Goal: Information Seeking & Learning: Learn about a topic

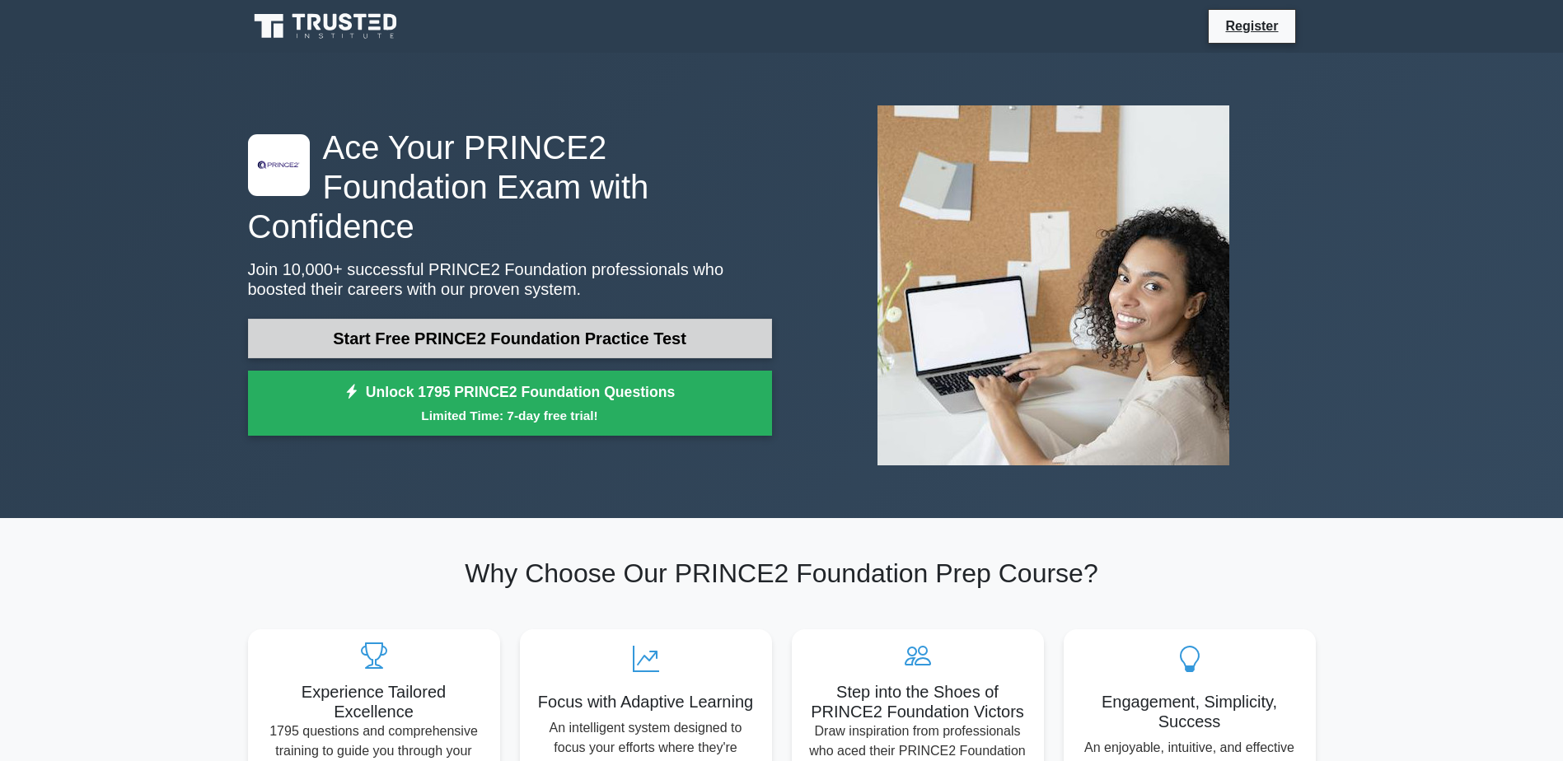
click at [523, 319] on link "Start Free PRINCE2 Foundation Practice Test" at bounding box center [510, 339] width 524 height 40
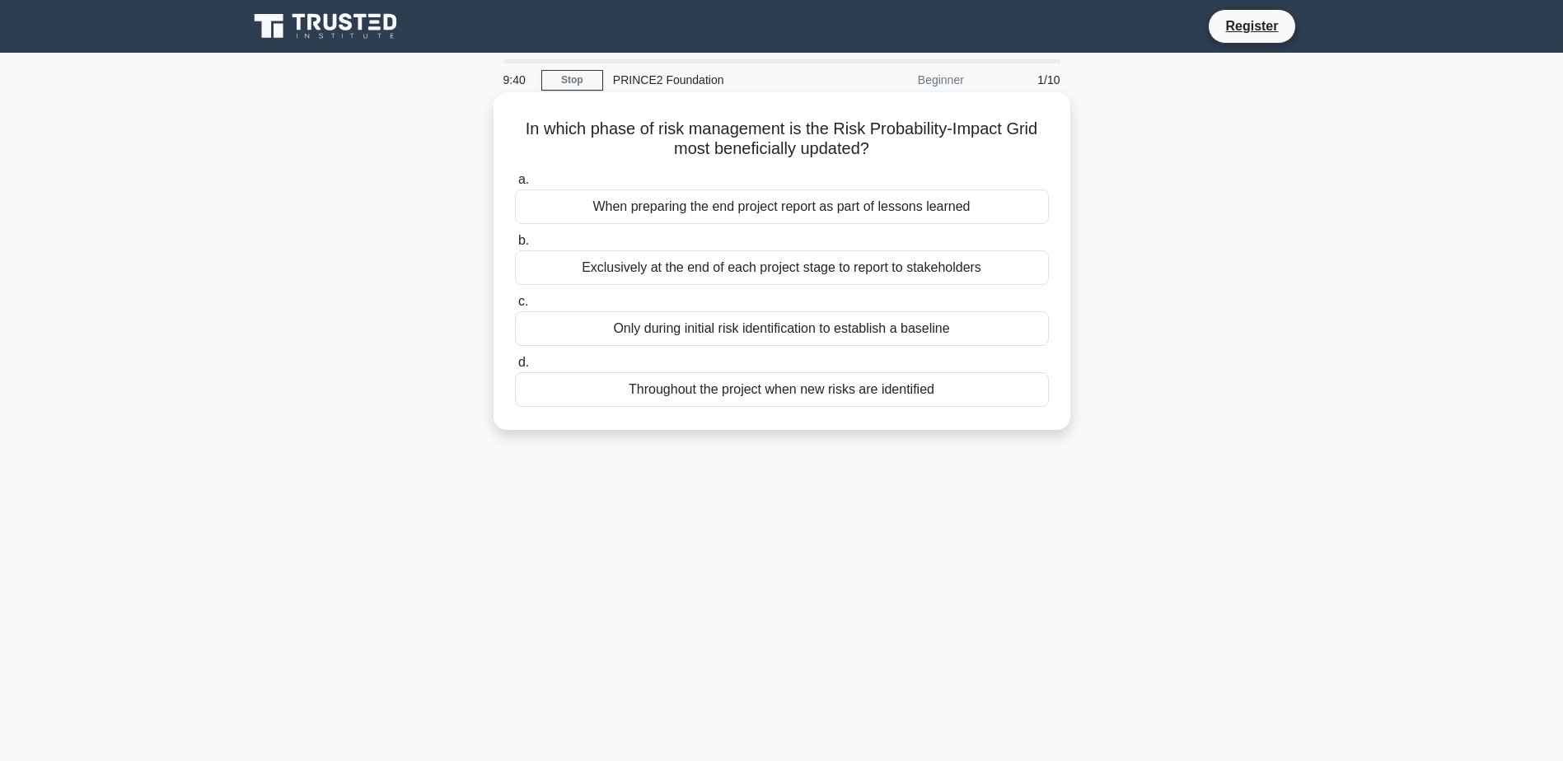
click at [576, 384] on div "Throughout the project when new risks are identified" at bounding box center [782, 389] width 534 height 35
click at [515, 368] on input "d. Throughout the project when new risks are identified" at bounding box center [515, 363] width 0 height 11
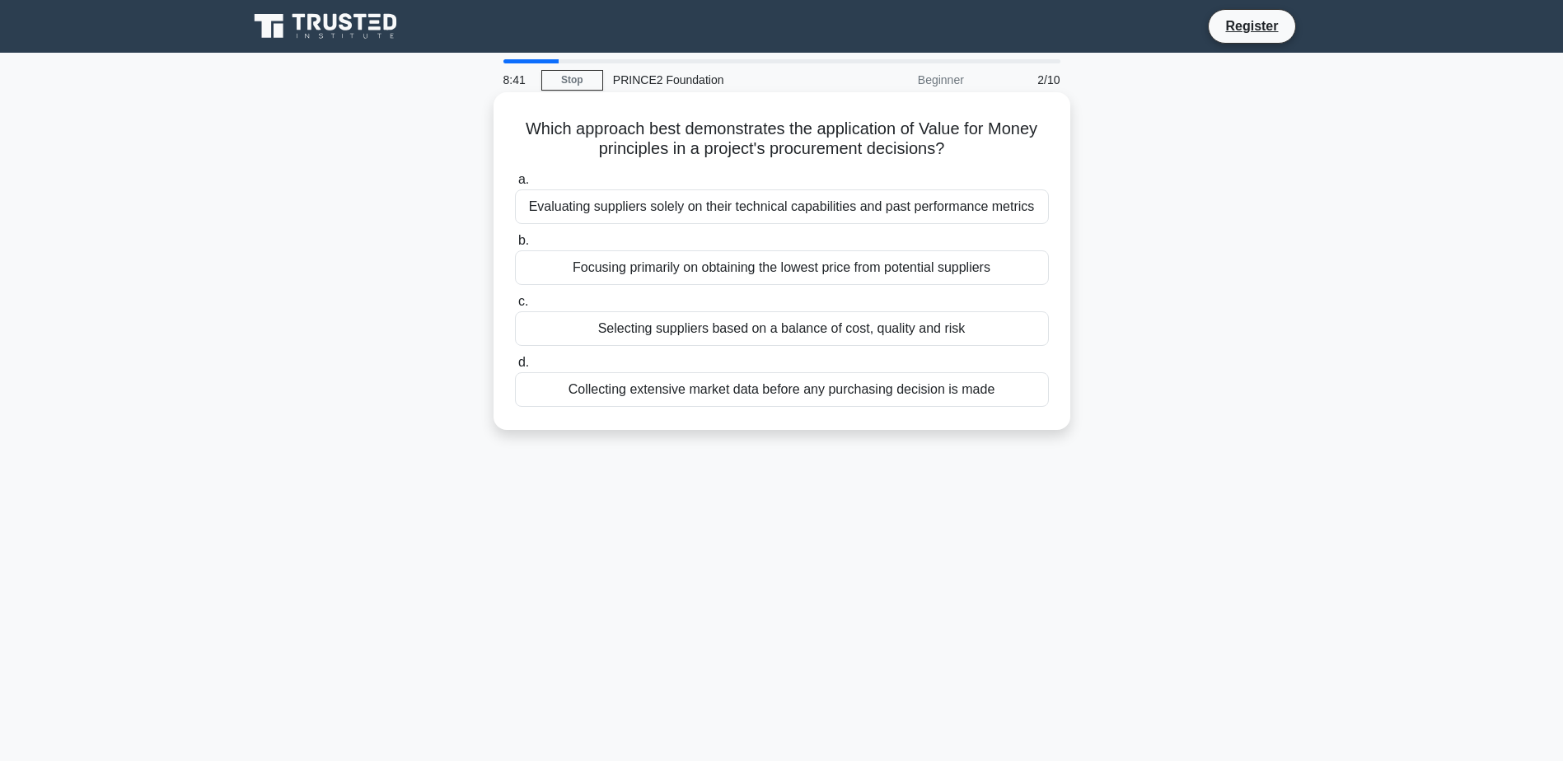
click at [652, 338] on div "Selecting suppliers based on a balance of cost, quality and risk" at bounding box center [782, 328] width 534 height 35
click at [515, 307] on input "c. Selecting suppliers based on a balance of cost, quality and risk" at bounding box center [515, 302] width 0 height 11
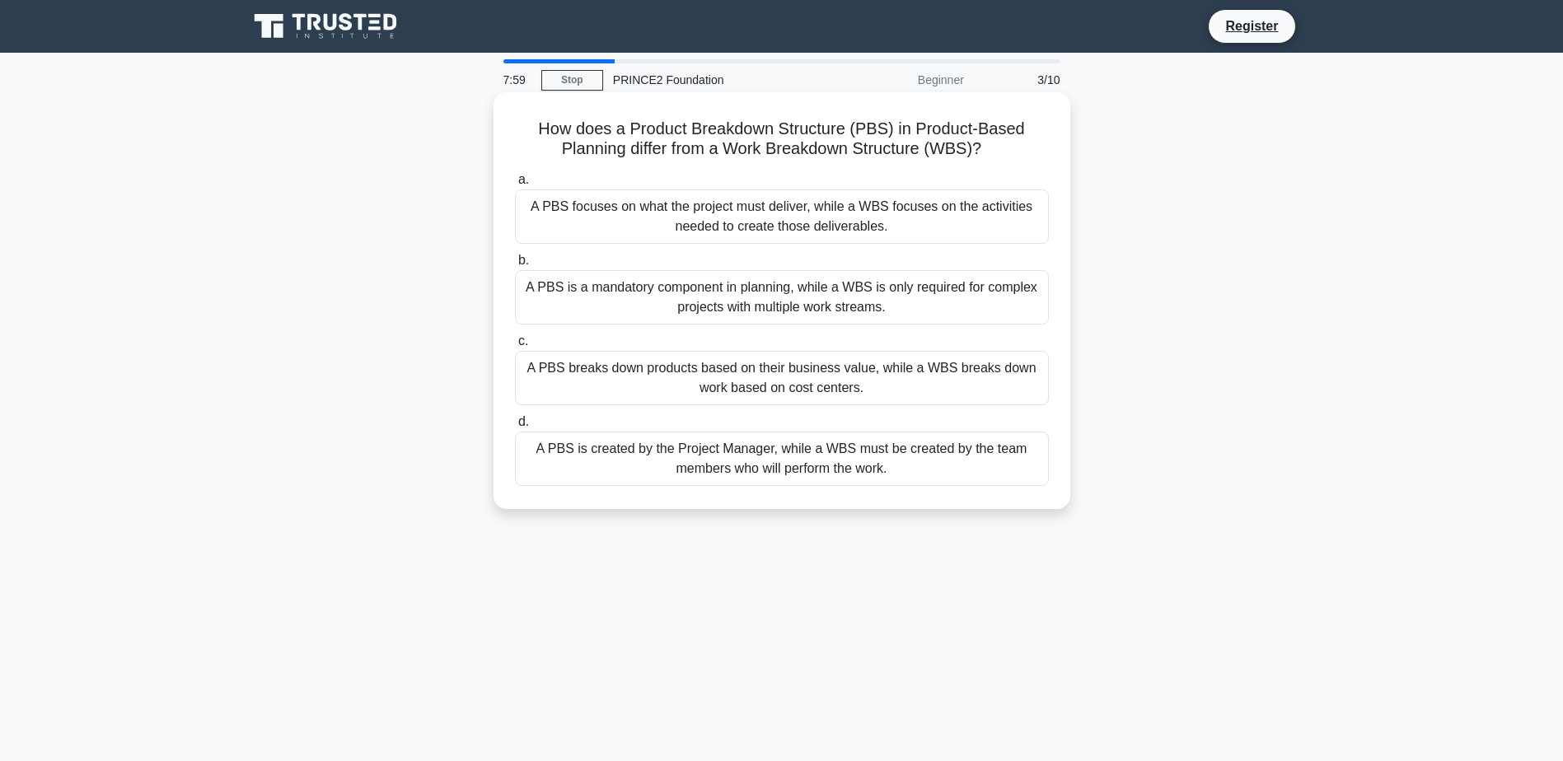
click at [649, 241] on div "A PBS focuses on what the project must deliver, while a WBS focuses on the acti…" at bounding box center [782, 217] width 534 height 54
click at [515, 185] on input "a. A PBS focuses on what the project must deliver, while a WBS focuses on the a…" at bounding box center [515, 180] width 0 height 11
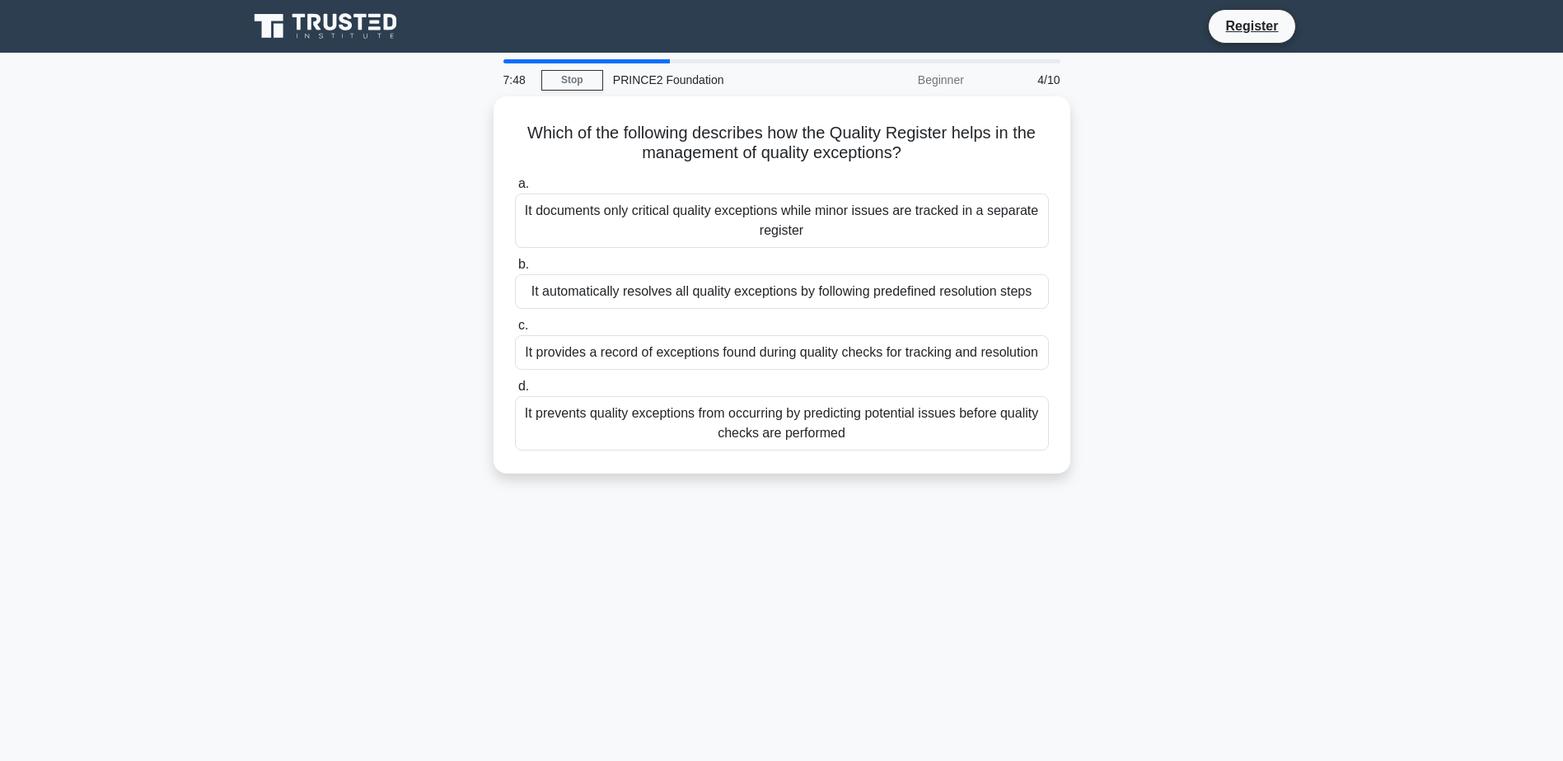
click at [1079, 508] on div "7:48 Stop PRINCE2 Foundation Beginner 4/10 Which of the following describes how…" at bounding box center [782, 471] width 1088 height 824
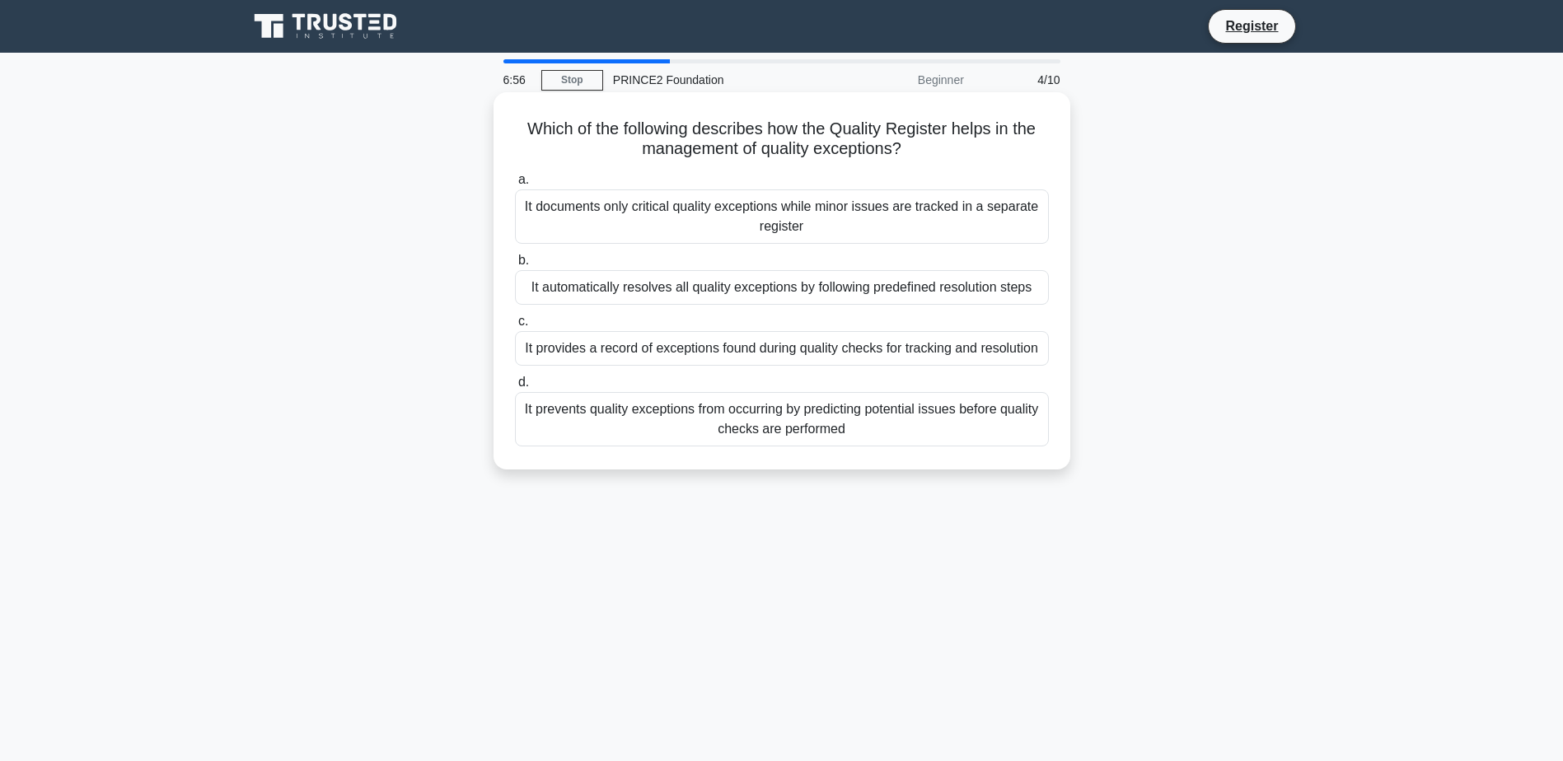
click at [757, 357] on div "It provides a record of exceptions found during quality checks for tracking and…" at bounding box center [782, 348] width 534 height 35
click at [515, 327] on input "c. It provides a record of exceptions found during quality checks for tracking …" at bounding box center [515, 321] width 0 height 11
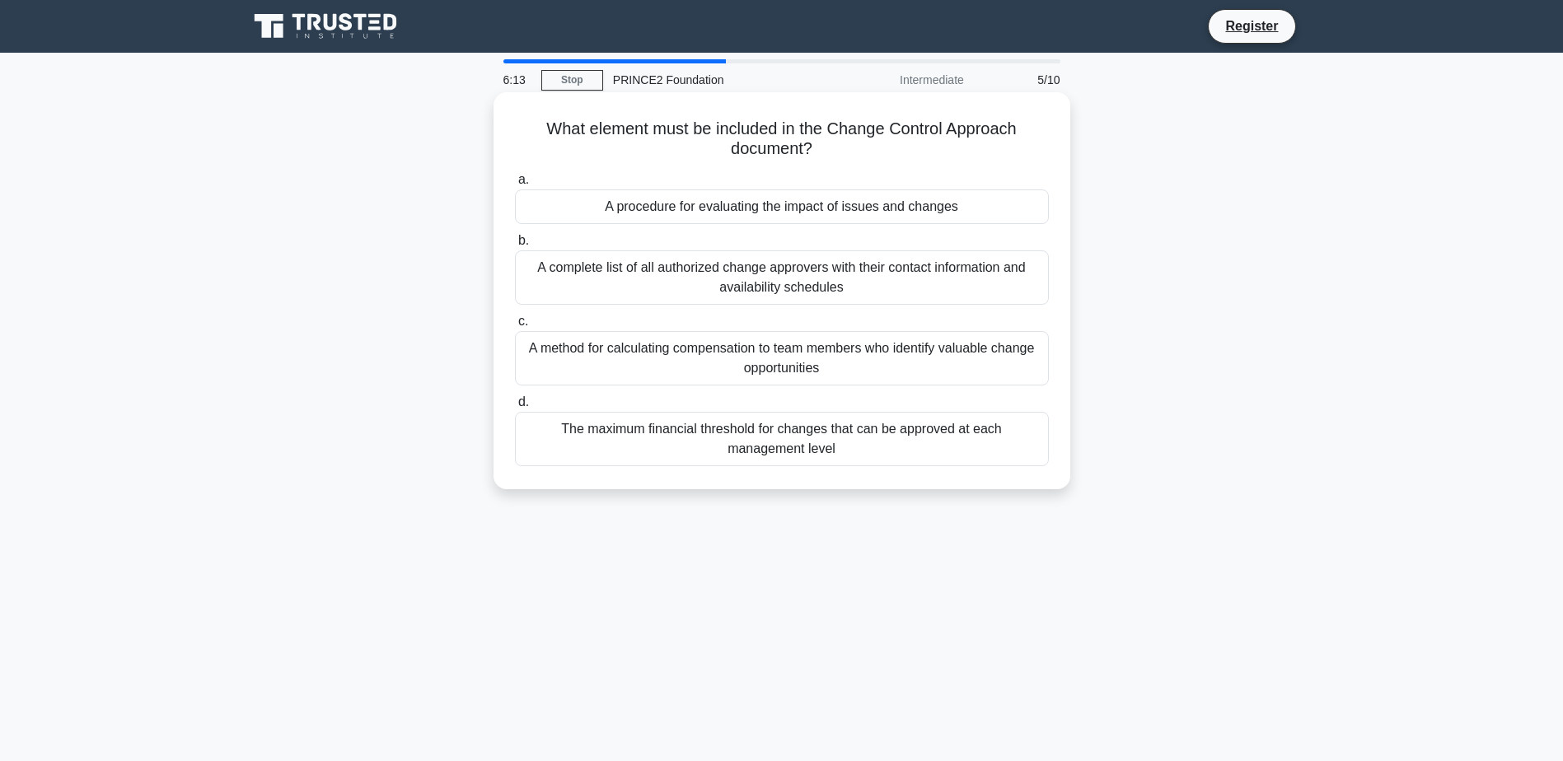
click at [643, 208] on div "A procedure for evaluating the impact of issues and changes" at bounding box center [782, 207] width 534 height 35
click at [515, 185] on input "a. A procedure for evaluating the impact of issues and changes" at bounding box center [515, 180] width 0 height 11
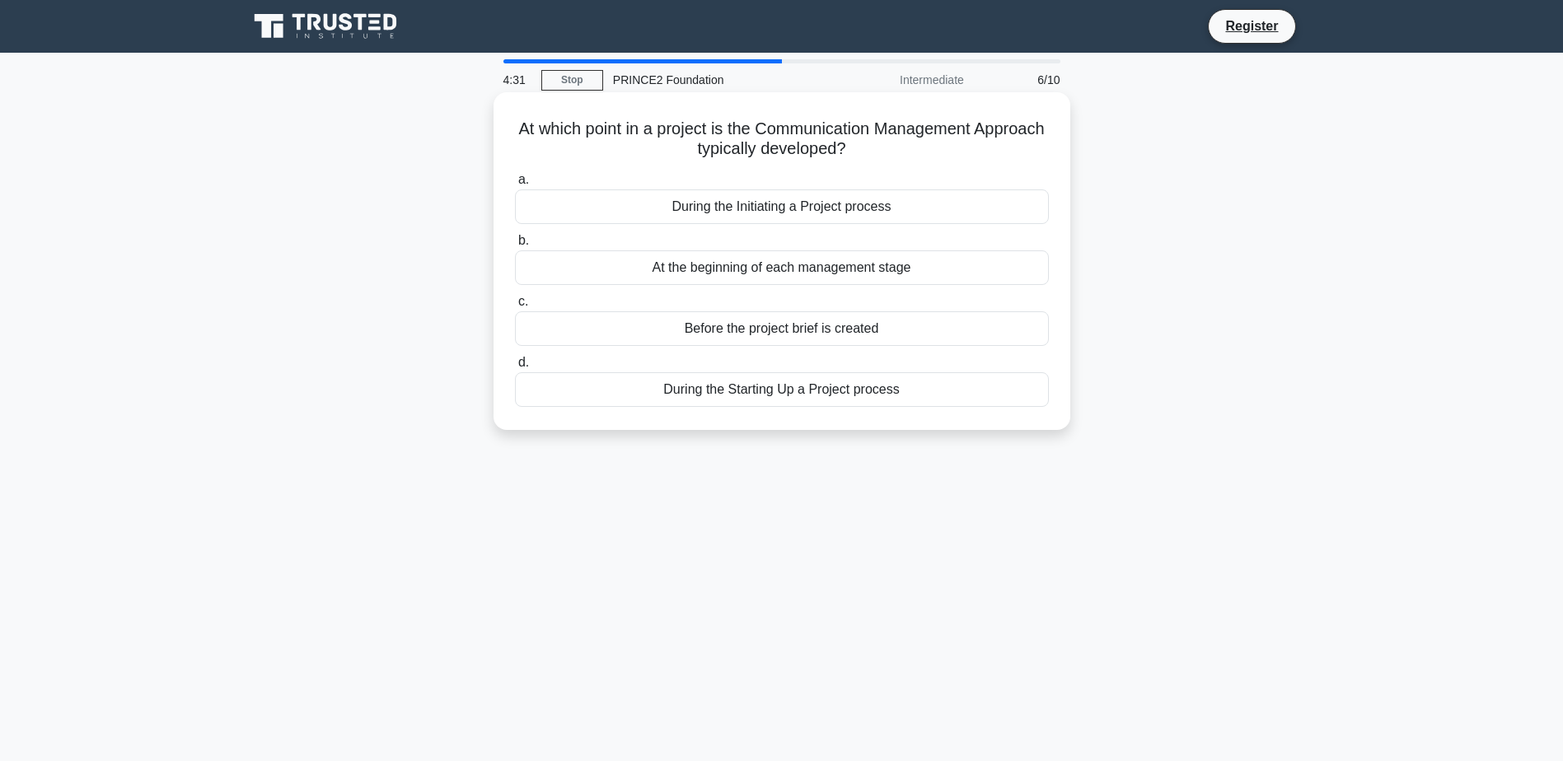
click at [652, 210] on div "During the Initiating a Project process" at bounding box center [782, 207] width 534 height 35
click at [515, 185] on input "a. During the Initiating a Project process" at bounding box center [515, 180] width 0 height 11
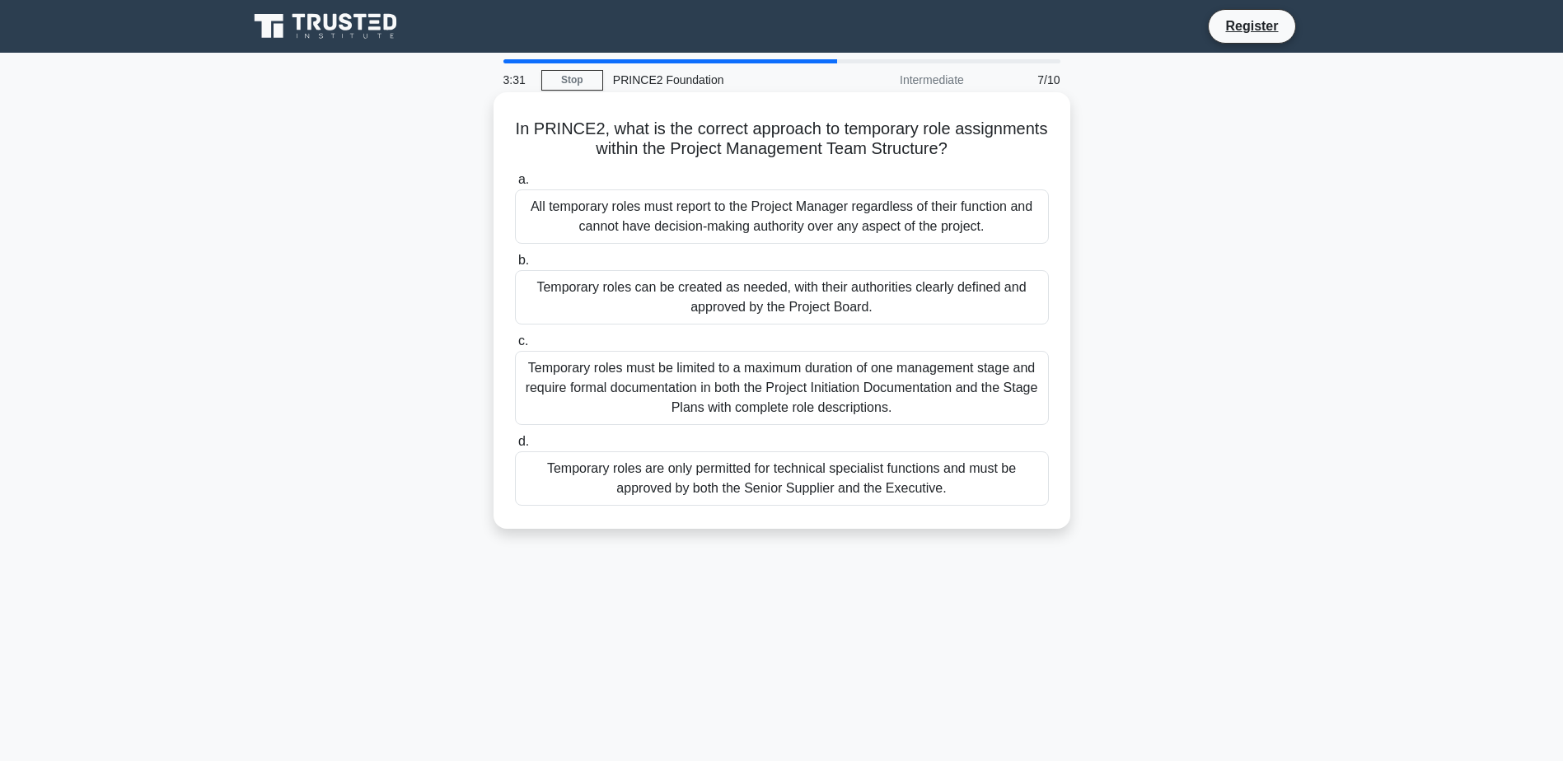
click at [841, 411] on div "Temporary roles must be limited to a maximum duration of one management stage a…" at bounding box center [782, 388] width 534 height 74
click at [515, 347] on input "c. Temporary roles must be limited to a maximum duration of one management stag…" at bounding box center [515, 341] width 0 height 11
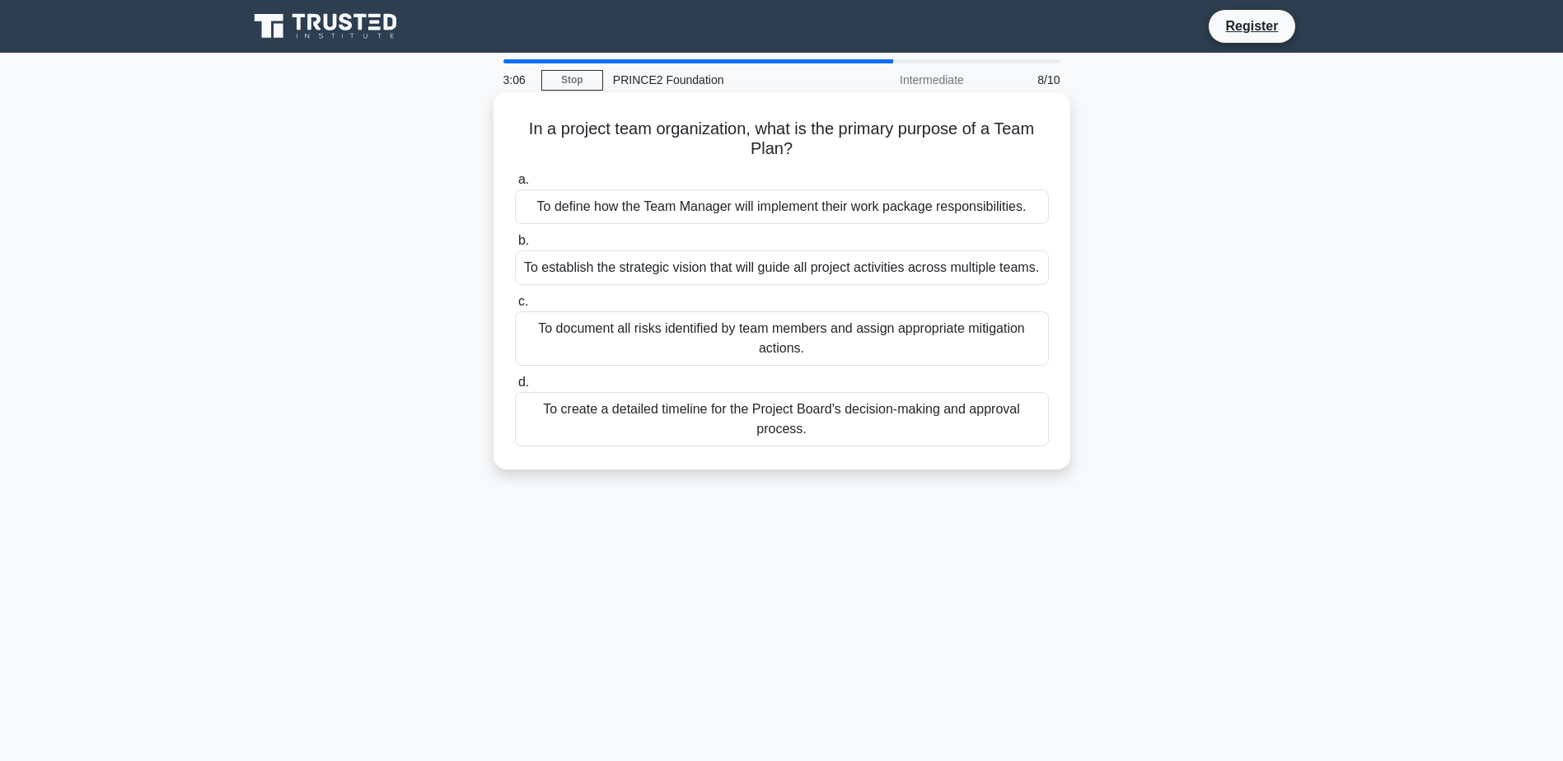
click at [657, 214] on div "To define how the Team Manager will implement their work package responsibiliti…" at bounding box center [782, 207] width 534 height 35
click at [515, 185] on input "a. To define how the Team Manager will implement their work package responsibil…" at bounding box center [515, 180] width 0 height 11
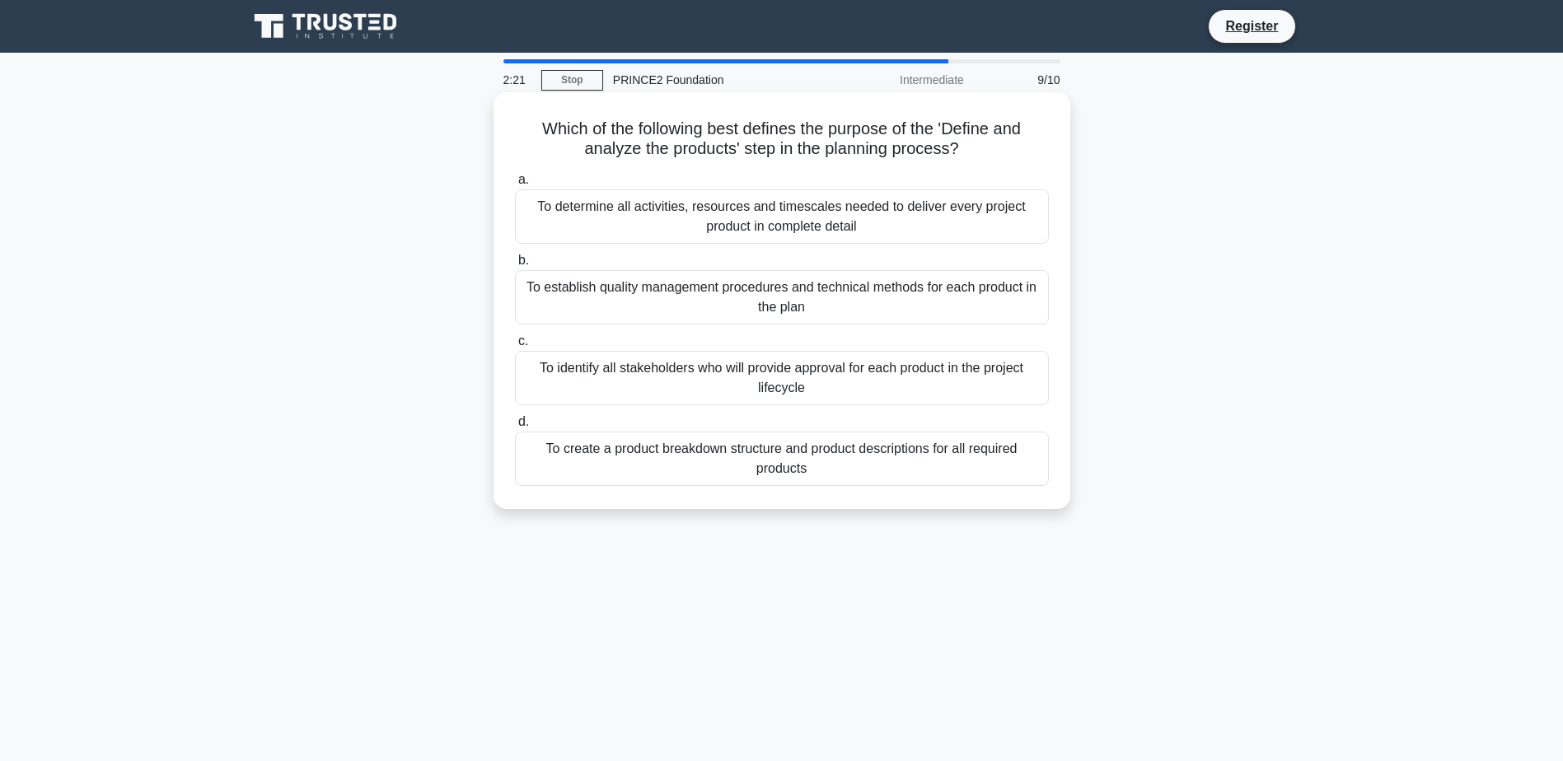
click at [633, 214] on div "To determine all activities, resources and timescales needed to deliver every p…" at bounding box center [782, 217] width 534 height 54
click at [515, 185] on input "a. To determine all activities, resources and timescales needed to deliver ever…" at bounding box center [515, 180] width 0 height 11
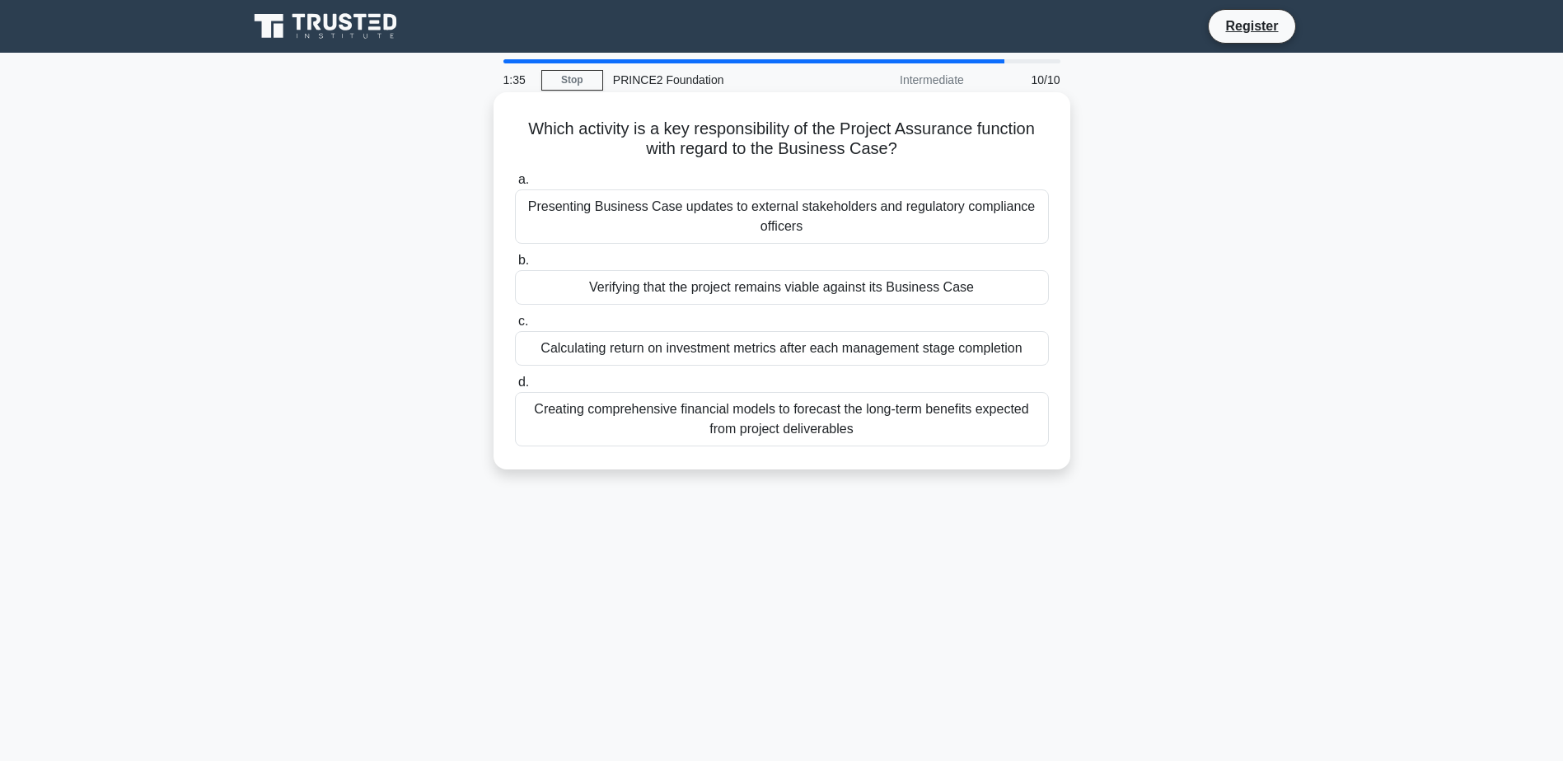
click at [811, 205] on div "Presenting Business Case updates to external stakeholders and regulatory compli…" at bounding box center [782, 217] width 534 height 54
click at [515, 185] on input "a. Presenting Business Case updates to external stakeholders and regulatory com…" at bounding box center [515, 180] width 0 height 11
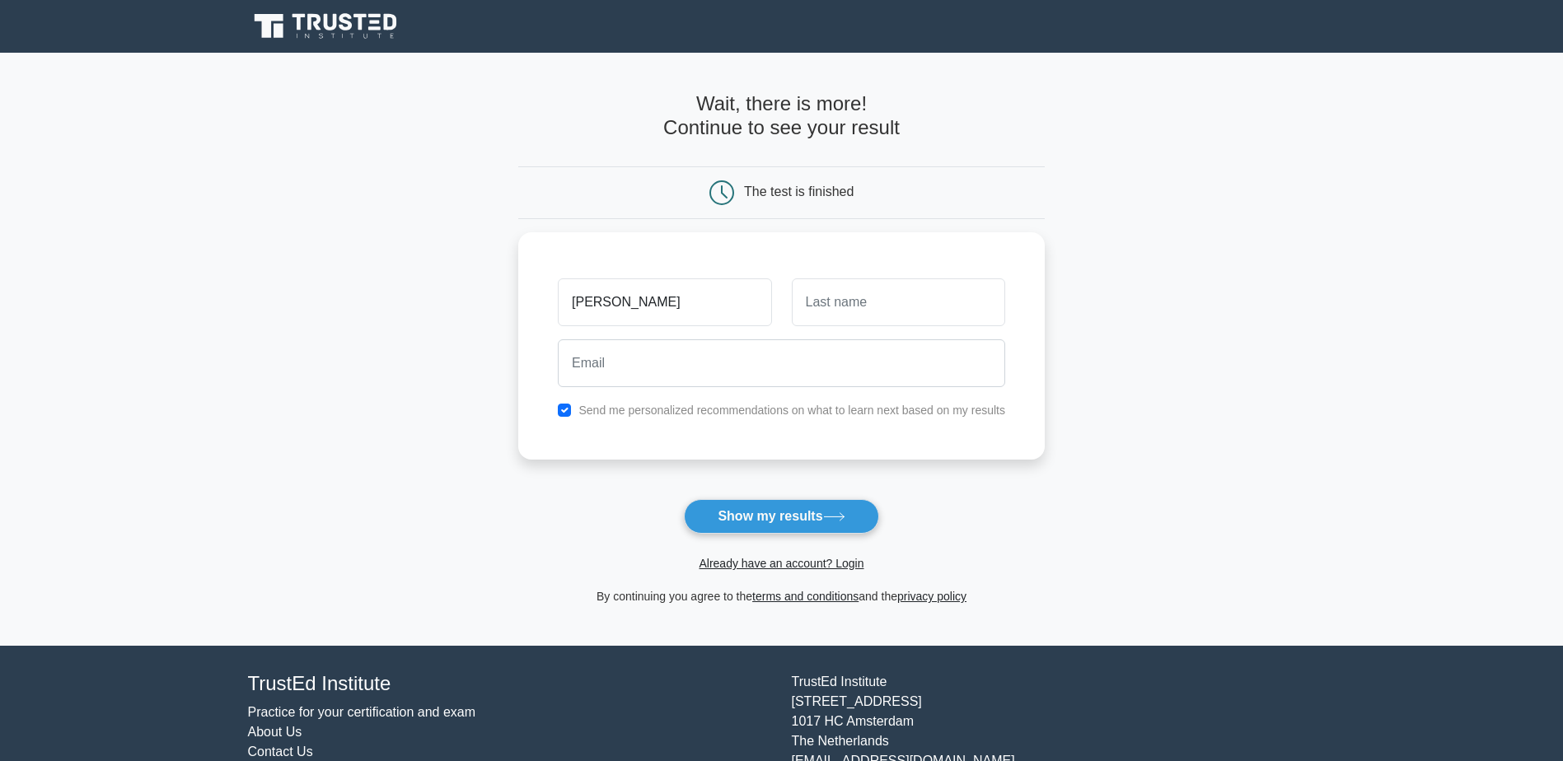
type input "Harjap"
type input "Roopray"
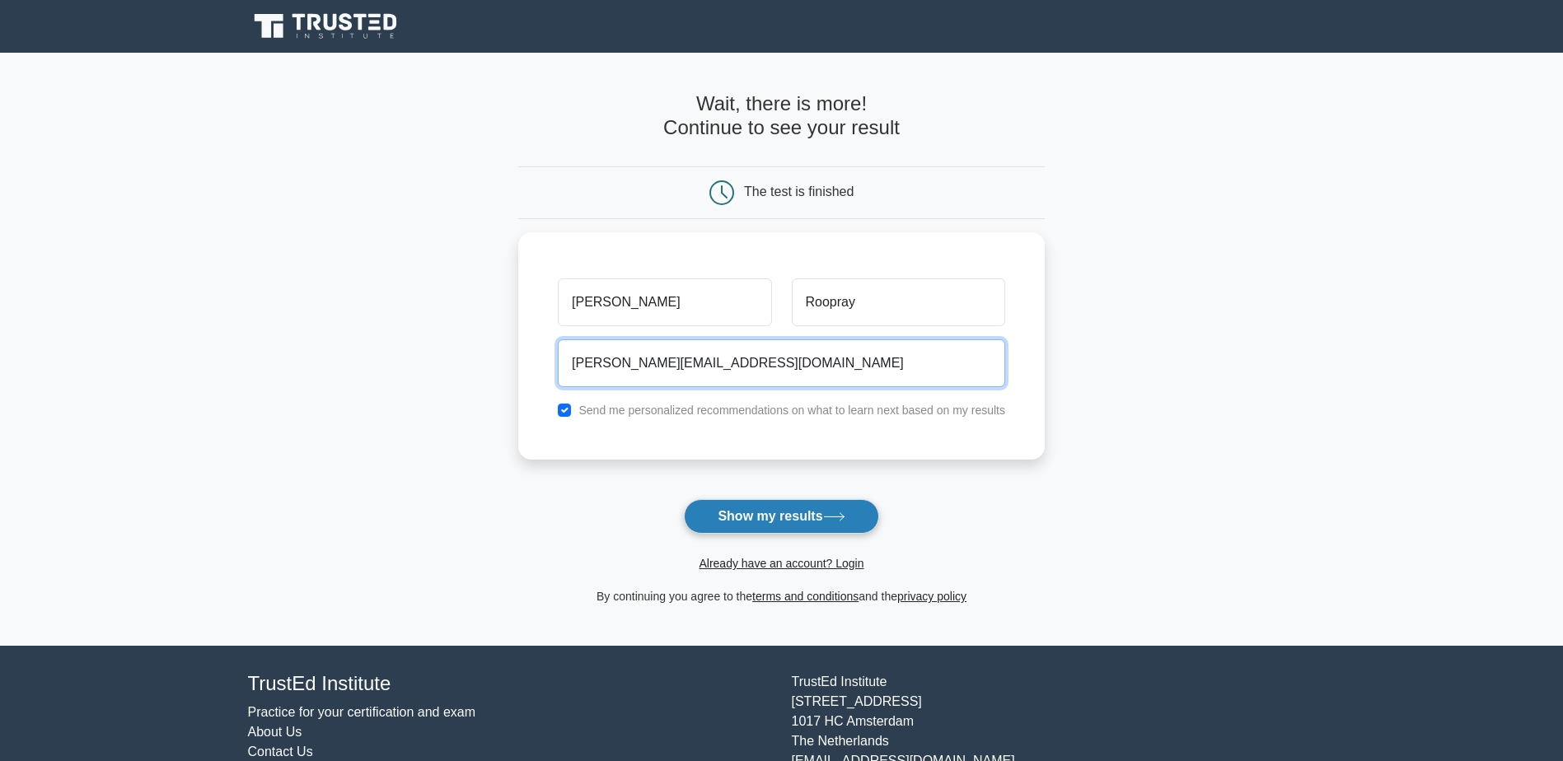
type input "harjap.roopray@btinternet.com"
click at [781, 517] on button "Show my results" at bounding box center [781, 516] width 194 height 35
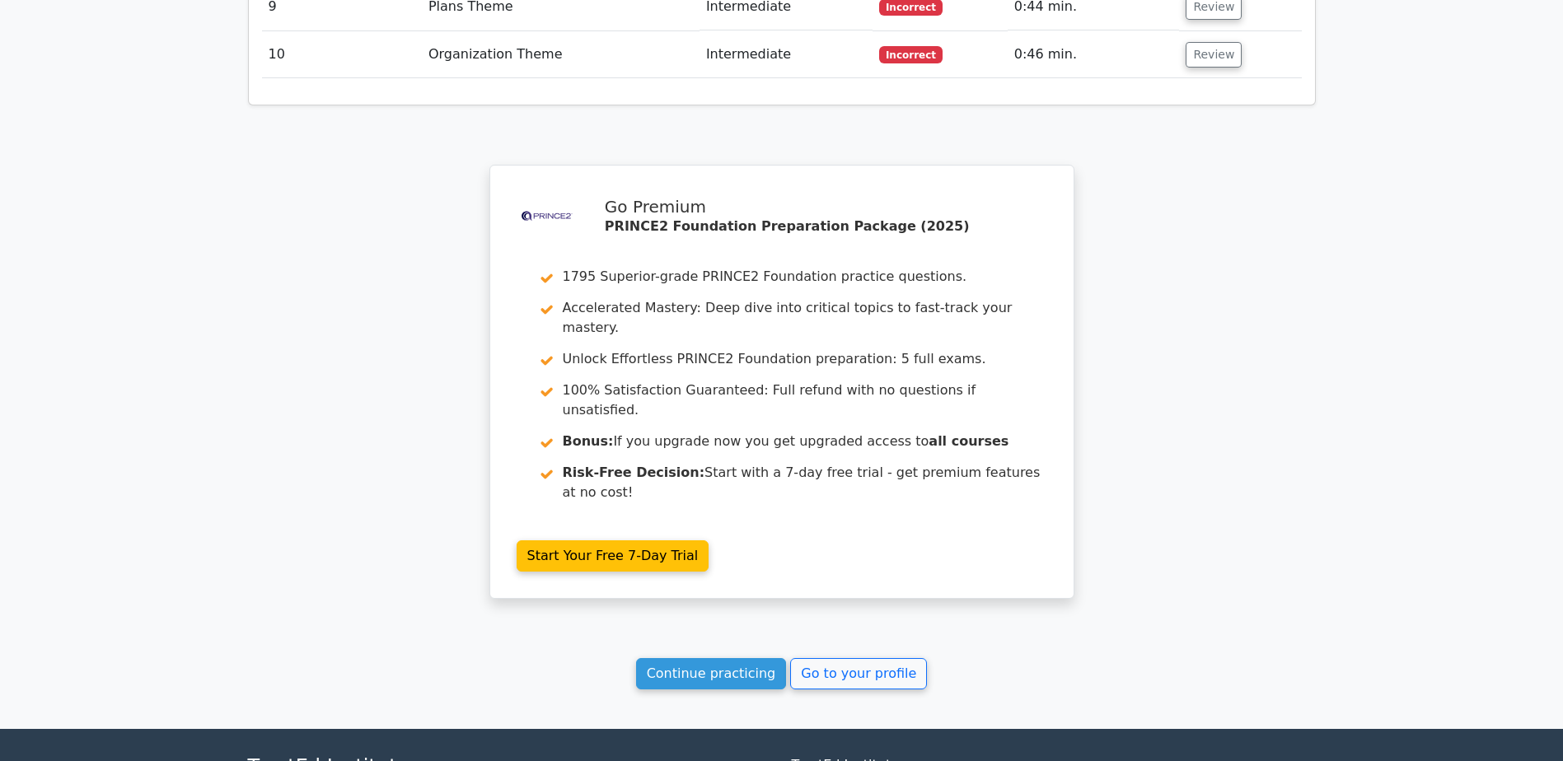
scroll to position [2677, 0]
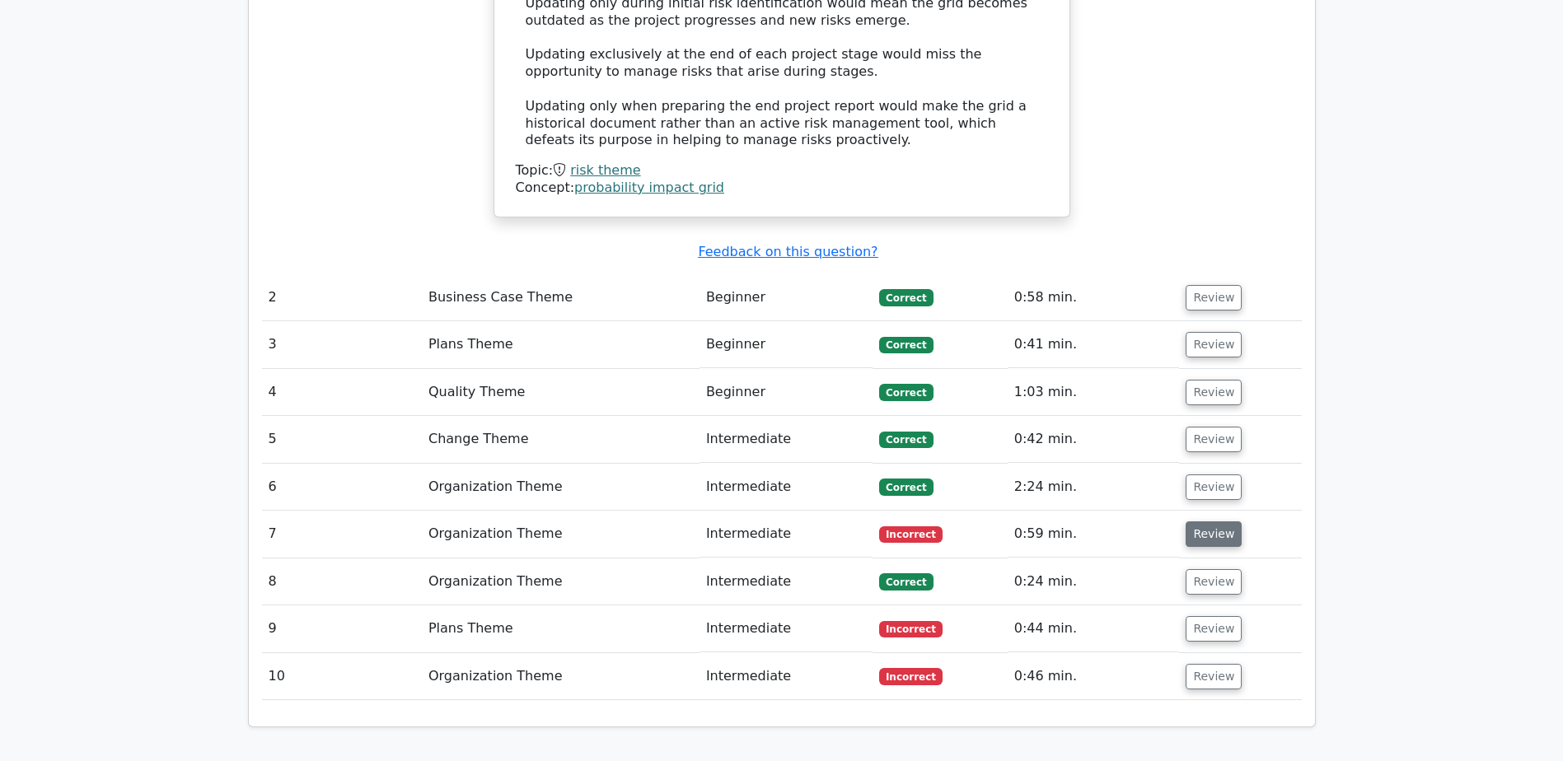
click at [1190, 522] on button "Review" at bounding box center [1214, 535] width 56 height 26
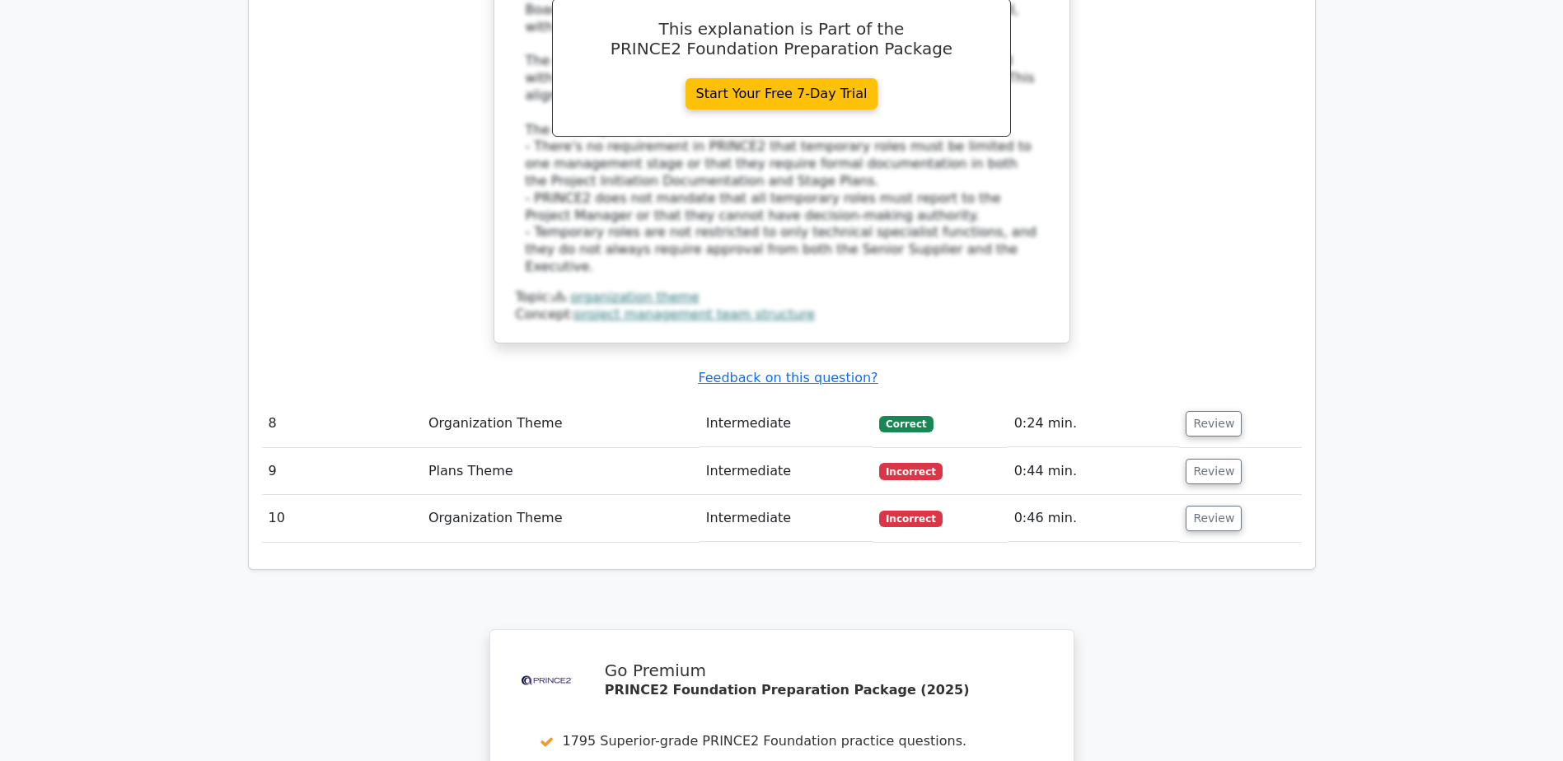
scroll to position [3121, 0]
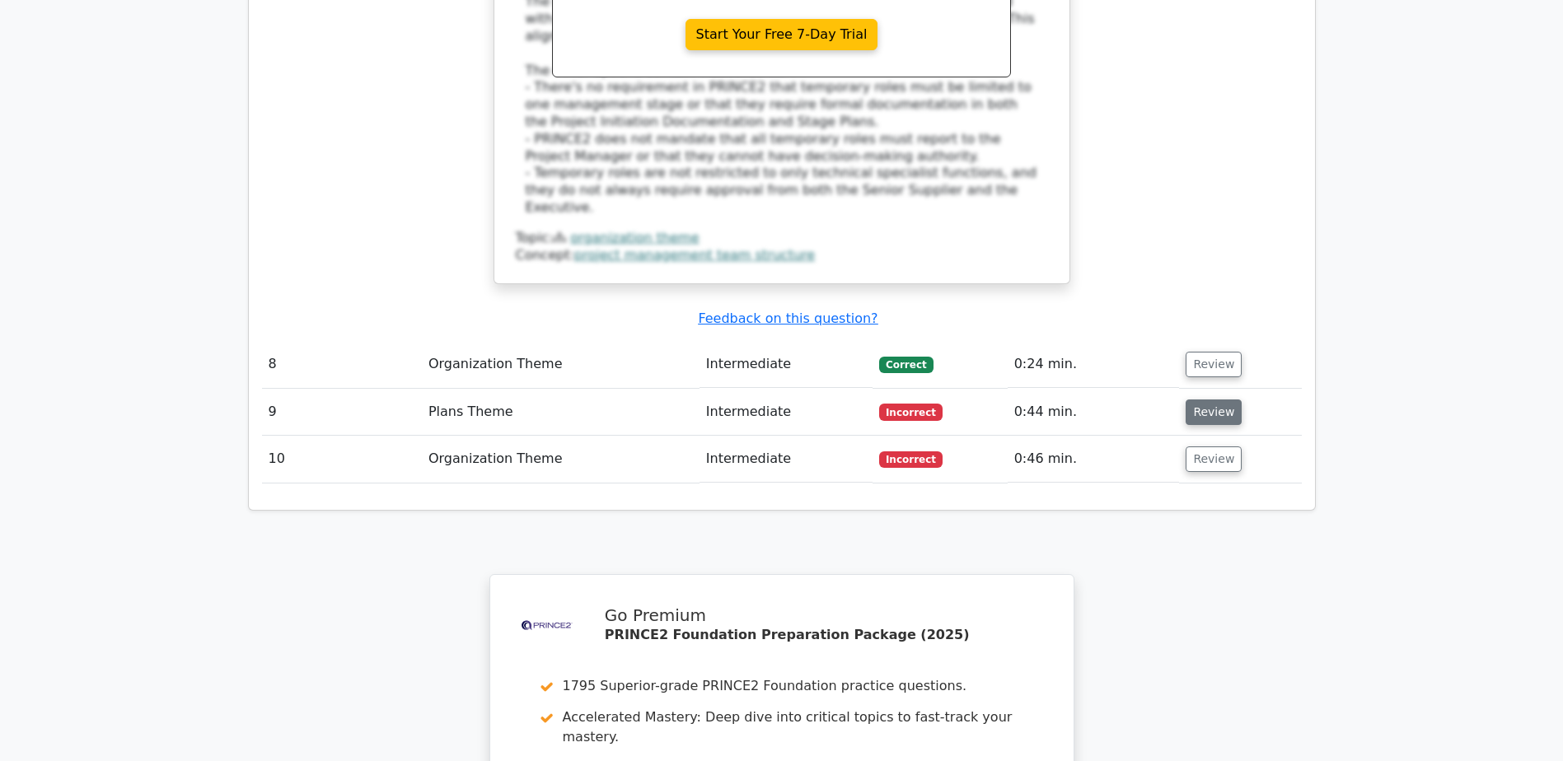
click at [1213, 400] on button "Review" at bounding box center [1214, 413] width 56 height 26
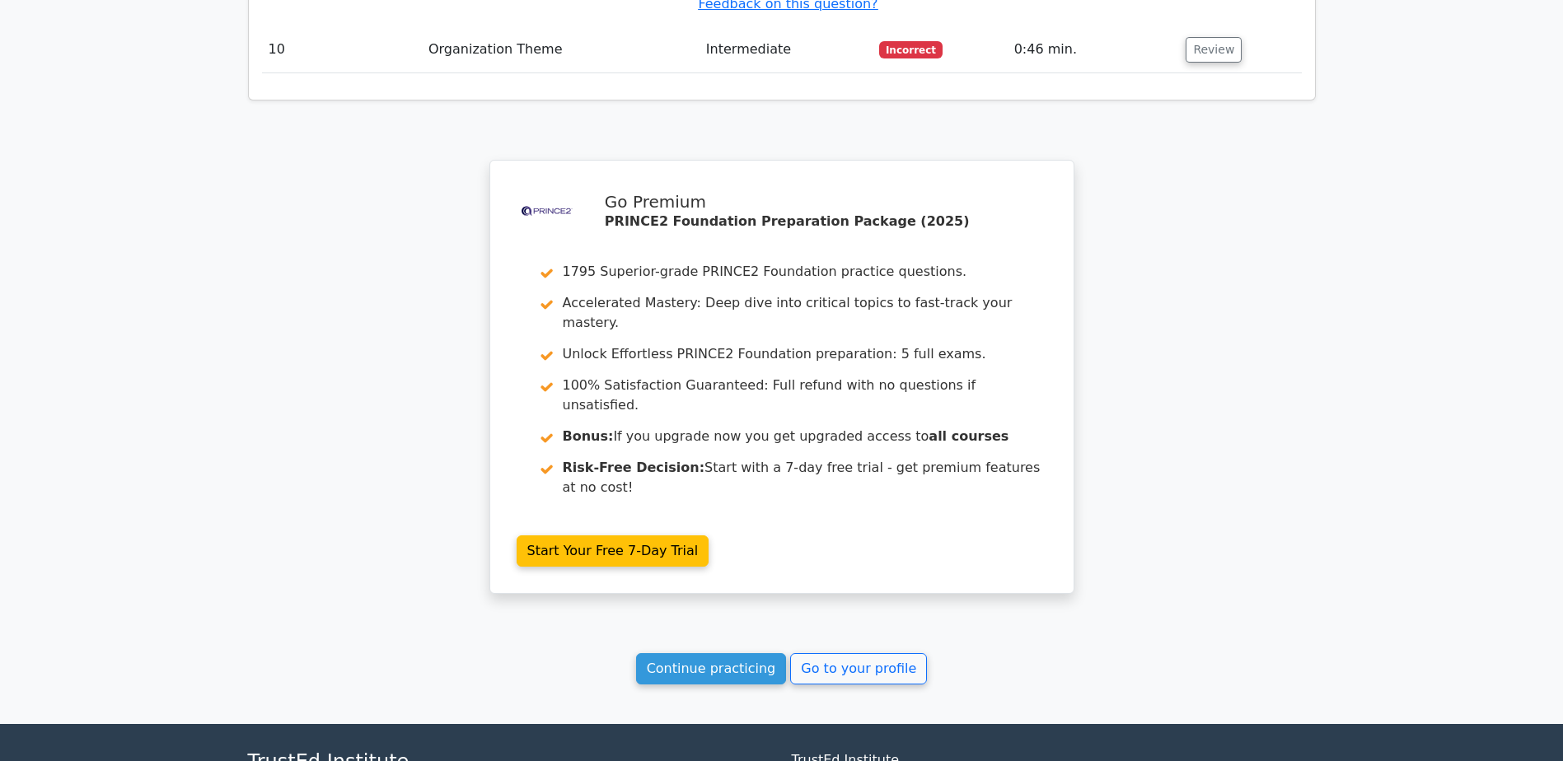
scroll to position [3762, 0]
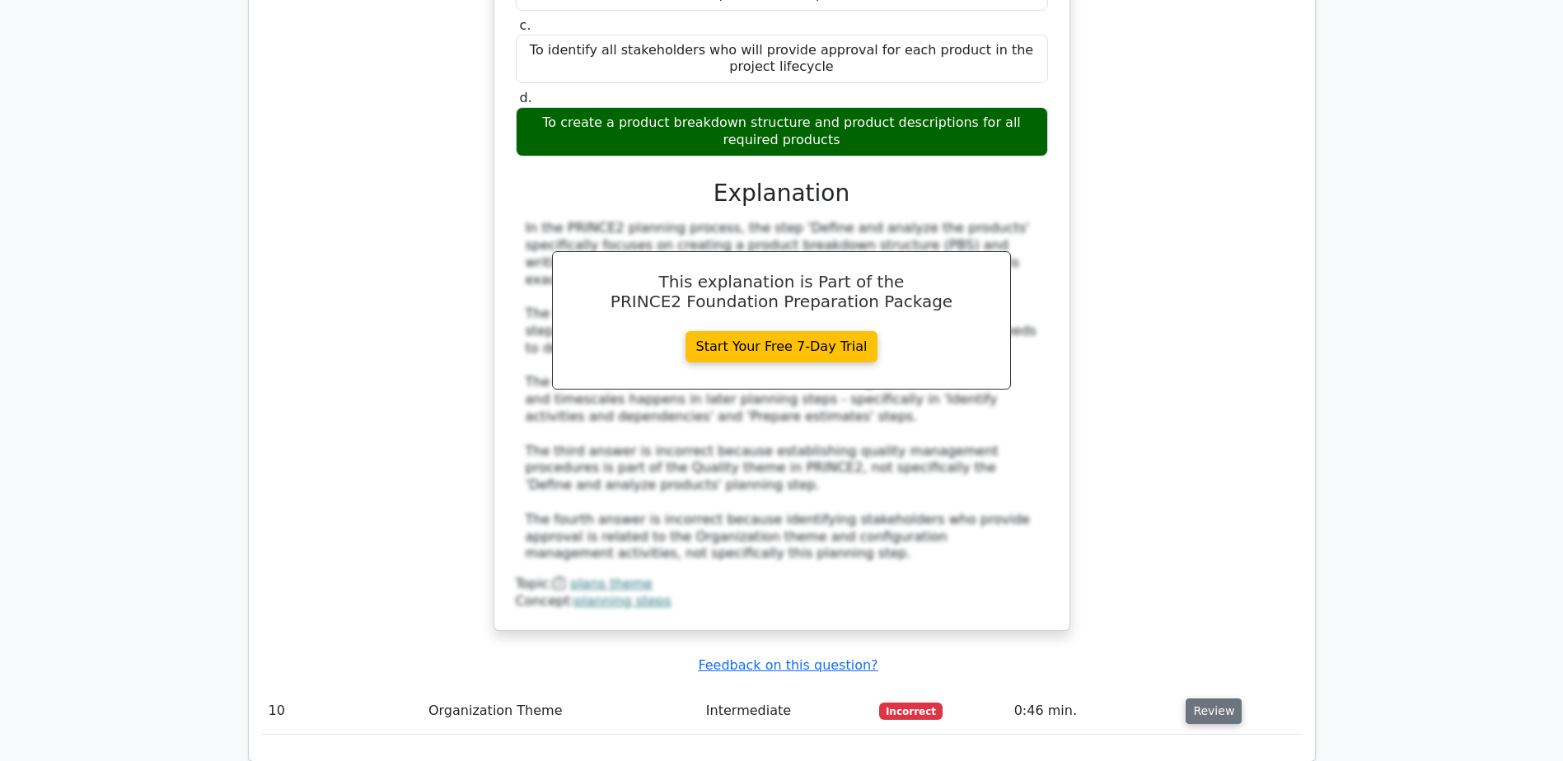
click at [1223, 699] on button "Review" at bounding box center [1214, 712] width 56 height 26
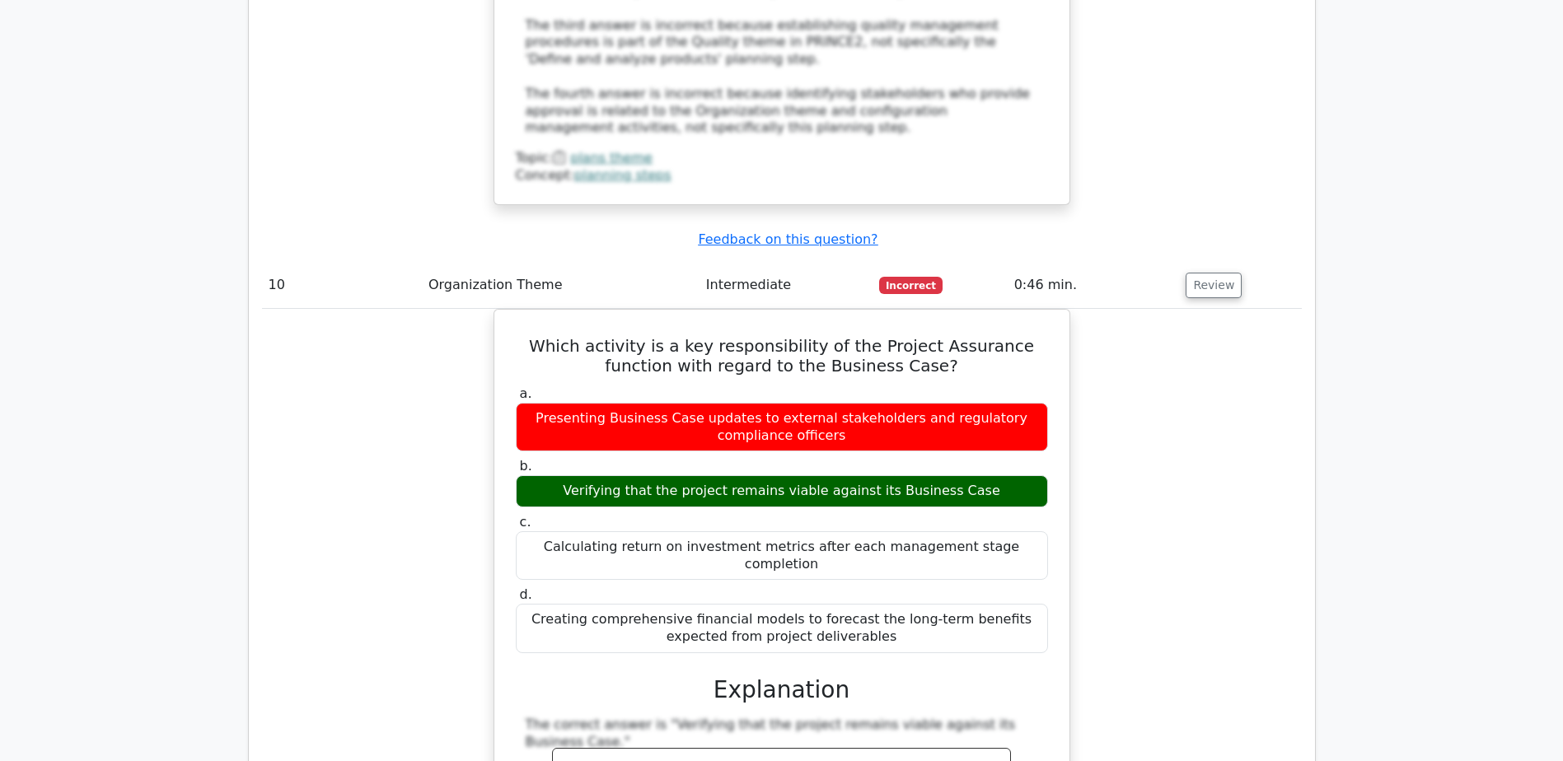
scroll to position [4201, 0]
